Goal: Information Seeking & Learning: Stay updated

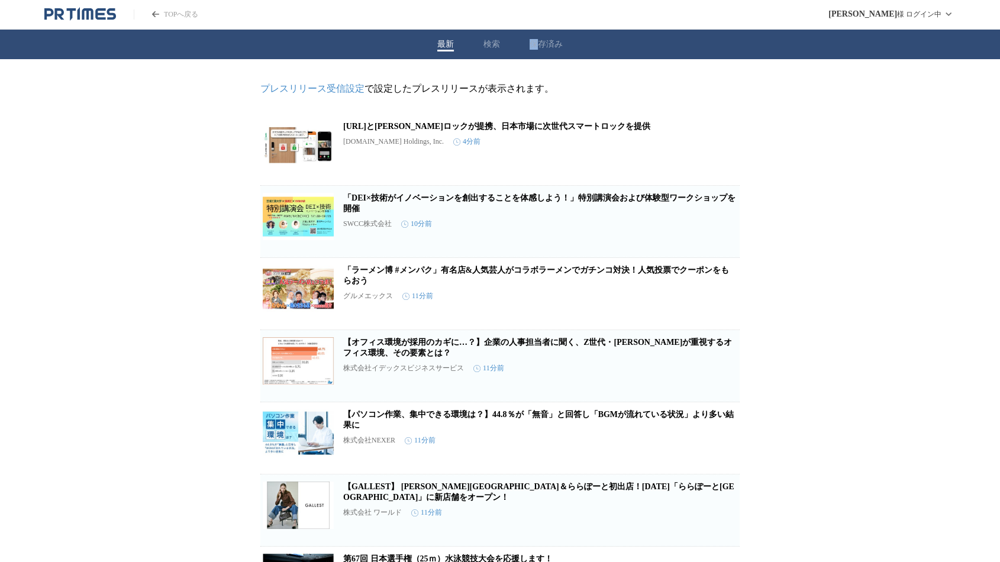
click at [540, 43] on div "最新 検索 保存済み" at bounding box center [500, 45] width 1000 height 30
click at [540, 44] on button "保存済み" at bounding box center [546, 44] width 33 height 11
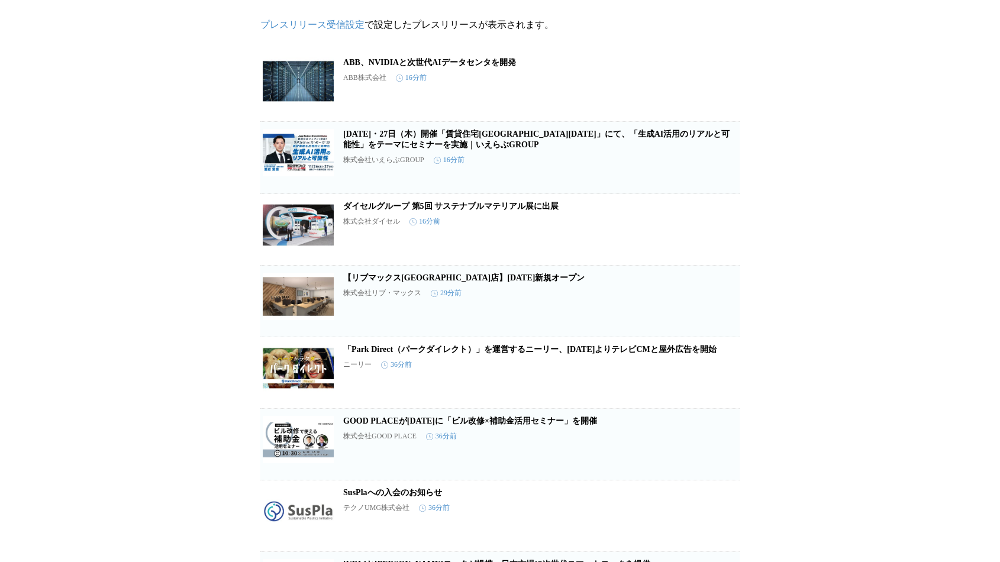
scroll to position [131, 0]
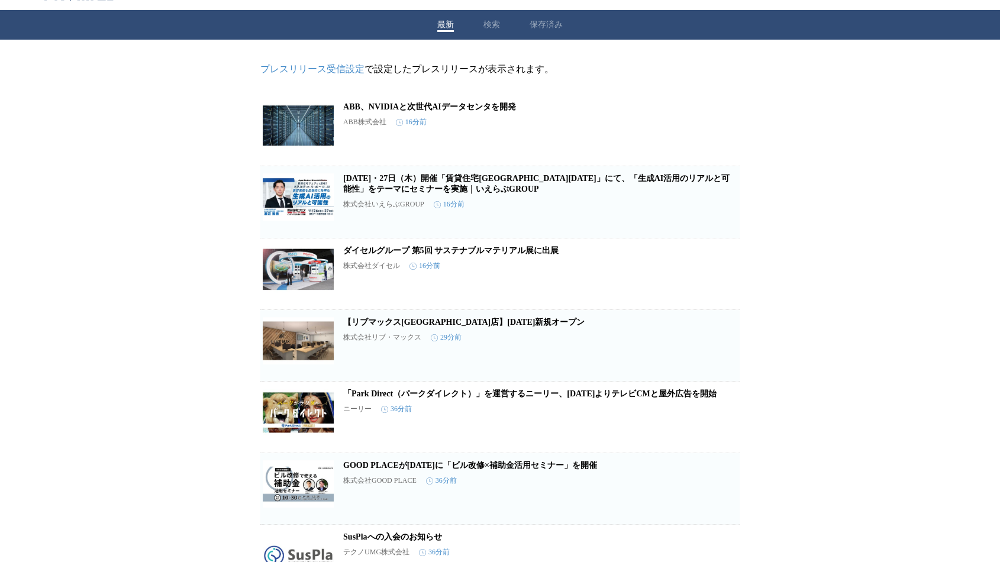
scroll to position [0, 0]
